Goal: Task Accomplishment & Management: Complete application form

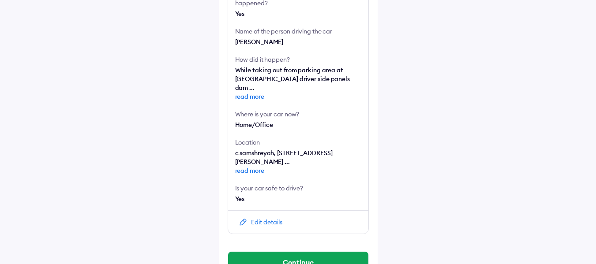
scroll to position [299, 0]
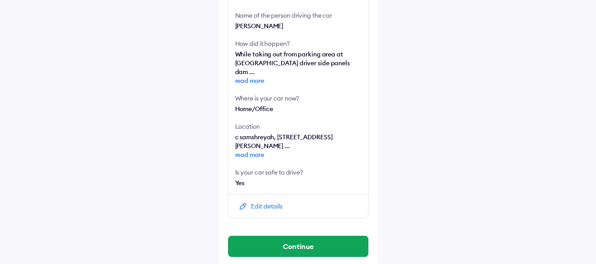
click at [263, 202] on div "Edit details" at bounding box center [266, 206] width 31 height 9
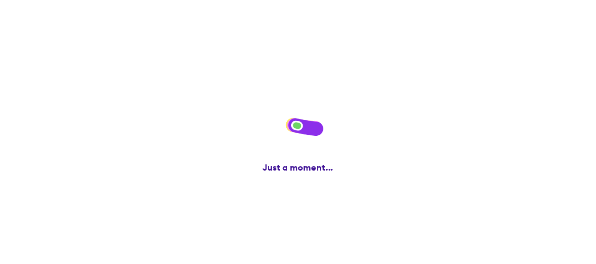
scroll to position [0, 0]
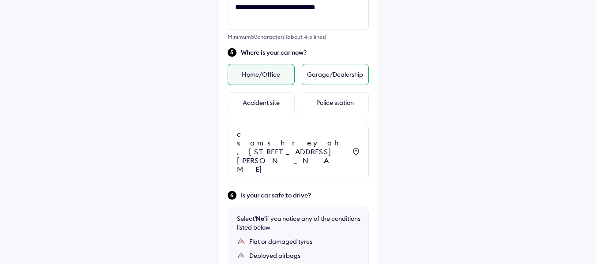
scroll to position [353, 0]
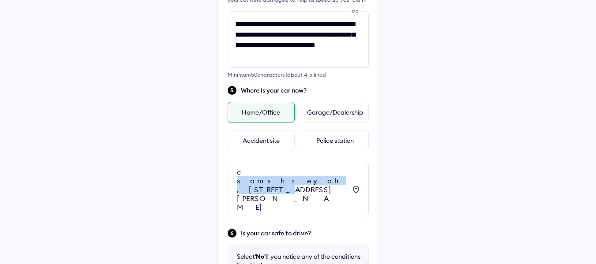
drag, startPoint x: 240, startPoint y: 170, endPoint x: 315, endPoint y: 173, distance: 75.5
click at [315, 173] on div "c samshreyah, [STREET_ADDRESS][PERSON_NAME]" at bounding box center [291, 190] width 109 height 44
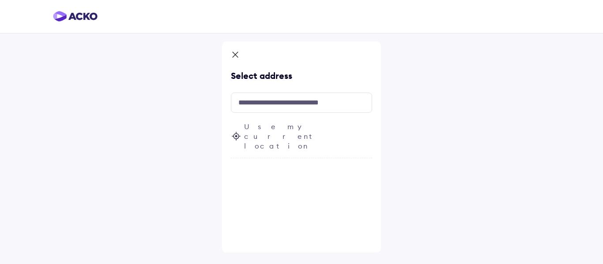
click at [232, 52] on icon at bounding box center [235, 55] width 9 height 11
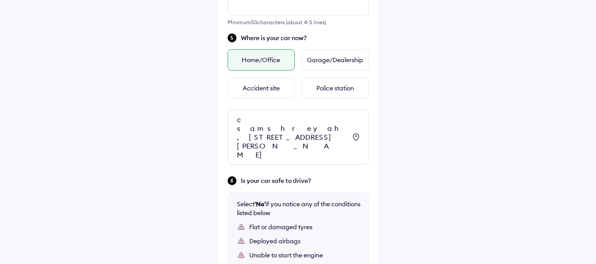
scroll to position [550, 0]
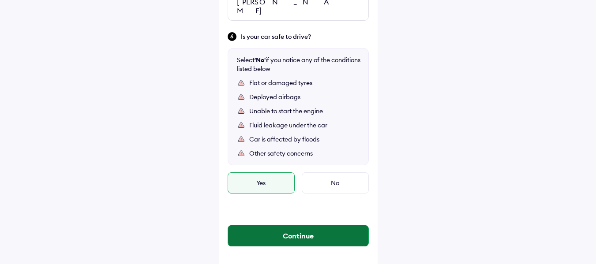
click at [302, 228] on button "Continue" at bounding box center [298, 235] width 140 height 21
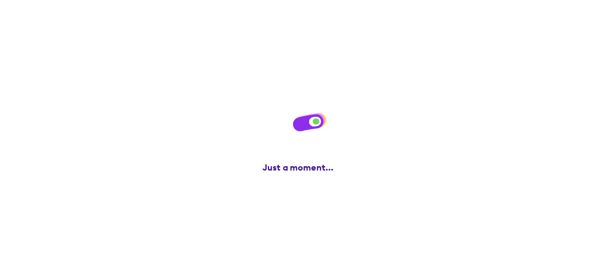
scroll to position [0, 0]
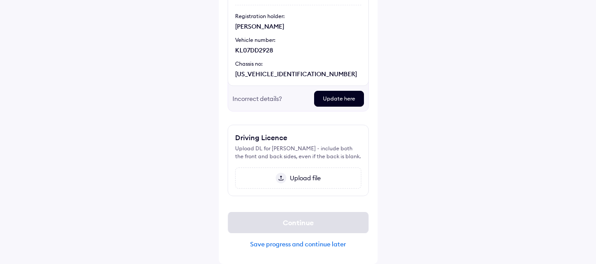
scroll to position [131, 0]
click at [303, 180] on span "Upload file" at bounding box center [303, 178] width 34 height 8
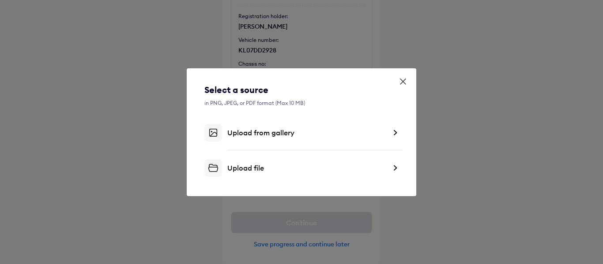
click at [261, 168] on div "Upload file" at bounding box center [306, 168] width 159 height 9
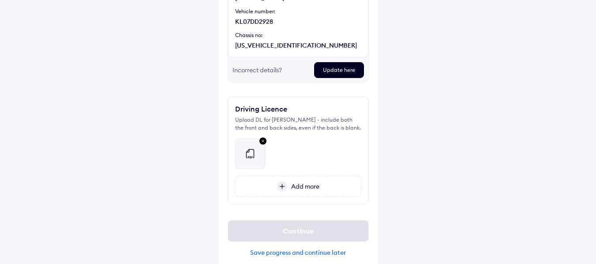
scroll to position [168, 0]
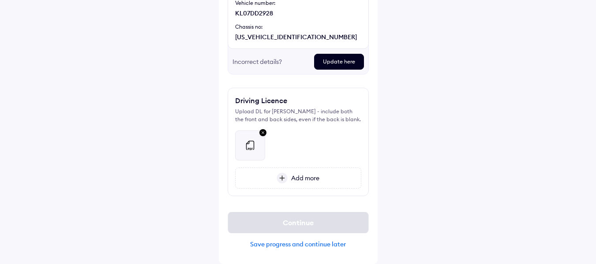
click at [292, 177] on span "Add more" at bounding box center [304, 178] width 32 height 8
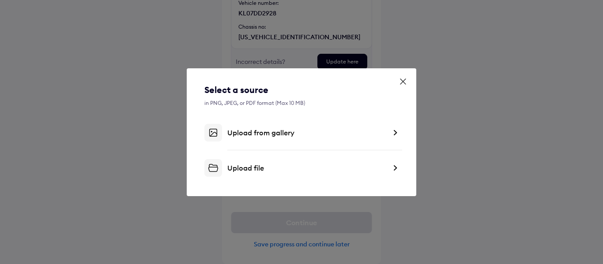
click at [254, 166] on div "Upload file" at bounding box center [306, 168] width 159 height 9
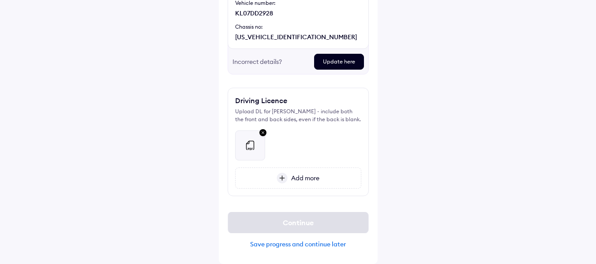
scroll to position [139, 0]
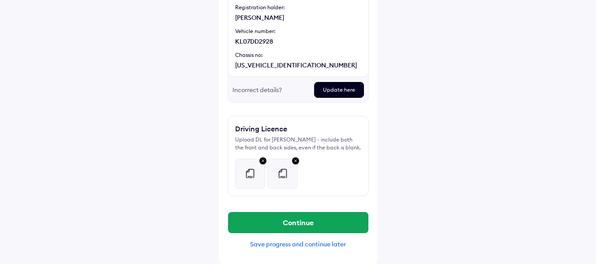
click at [262, 160] on img at bounding box center [263, 161] width 11 height 11
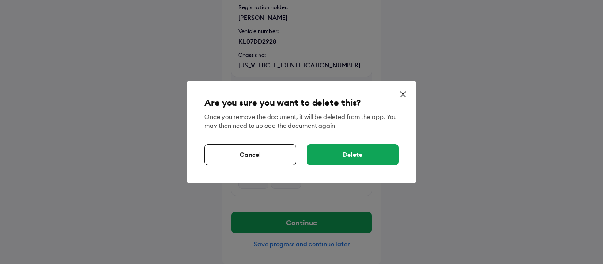
click at [352, 154] on div "Delete" at bounding box center [353, 154] width 92 height 21
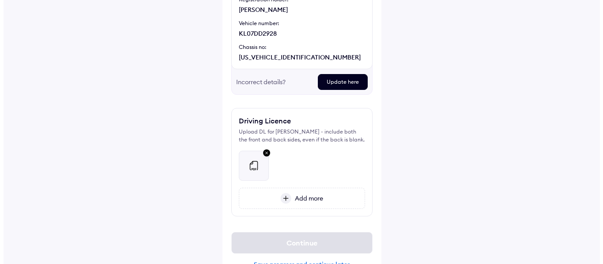
scroll to position [168, 0]
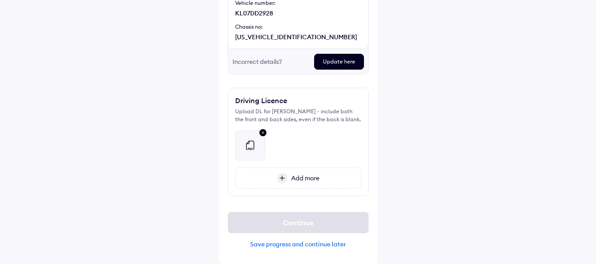
click at [260, 133] on img at bounding box center [263, 132] width 11 height 11
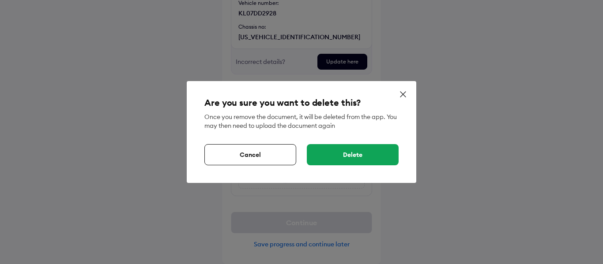
click at [352, 158] on div "Delete" at bounding box center [353, 154] width 92 height 21
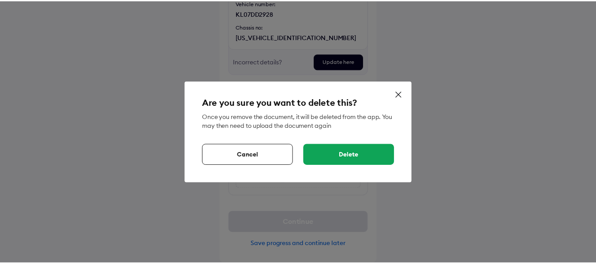
scroll to position [131, 0]
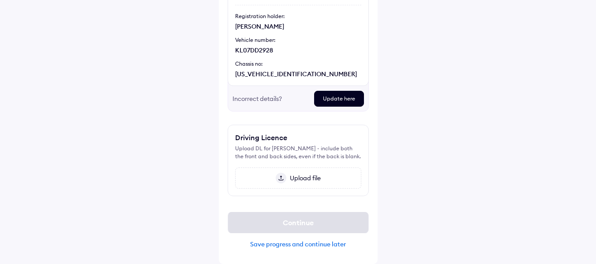
click at [300, 177] on span "Upload file" at bounding box center [303, 178] width 34 height 8
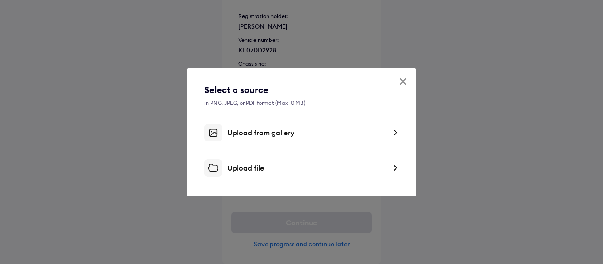
click at [243, 170] on div "Upload file" at bounding box center [306, 168] width 159 height 9
